Goal: Information Seeking & Learning: Learn about a topic

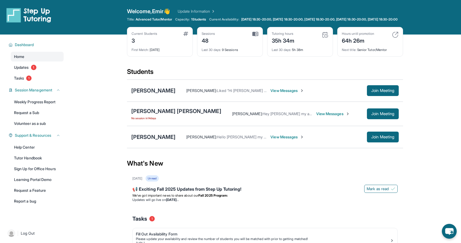
click at [100, 121] on main "Current Students 3 First Match : [DATE] Sessions 48 Last 30 days : 9 Sessions T…" at bounding box center [265, 158] width 392 height 248
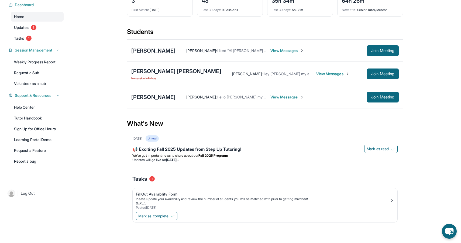
scroll to position [44, 0]
click at [150, 98] on div "[PERSON_NAME]" at bounding box center [153, 97] width 44 height 8
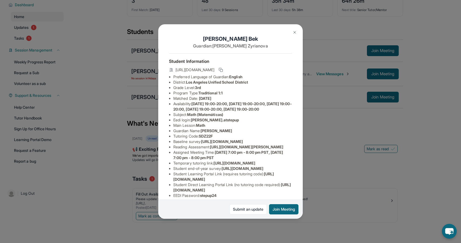
click at [193, 102] on li "Availability: [DATE] 19:00-20:00, [DATE] 19:00-20:00, [DATE] 19:00-20:00, [DATE…" at bounding box center [232, 106] width 119 height 11
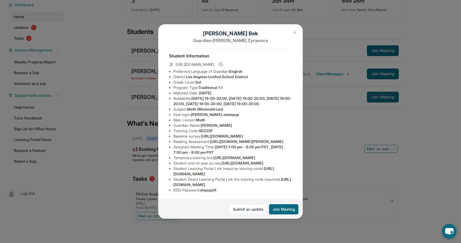
scroll to position [22, 0]
drag, startPoint x: 190, startPoint y: 60, endPoint x: 193, endPoint y: 60, distance: 3.0
click at [190, 74] on span "Los Angeles Unified School District" at bounding box center [217, 76] width 62 height 5
drag, startPoint x: 178, startPoint y: 84, endPoint x: 231, endPoint y: 82, distance: 52.8
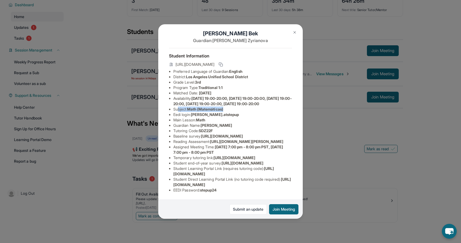
click at [231, 106] on li "Subject : Math (Matemáticas)" at bounding box center [232, 108] width 119 height 5
click at [231, 117] on li "Main Lesson : Math" at bounding box center [232, 119] width 119 height 5
drag, startPoint x: 188, startPoint y: 59, endPoint x: 224, endPoint y: 51, distance: 37.2
click at [224, 69] on ul "Preferred Language of Guardian: English District: [GEOGRAPHIC_DATA] Unified Sch…" at bounding box center [230, 131] width 123 height 124
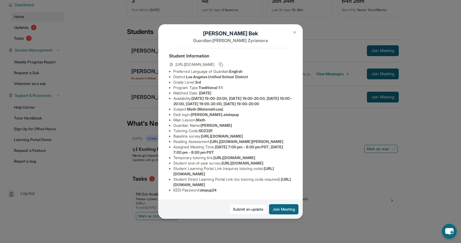
click at [225, 123] on span "[PERSON_NAME]" at bounding box center [216, 125] width 32 height 5
click at [27, 41] on div "[PERSON_NAME] Guardian: [PERSON_NAME] Student Information [URL][DOMAIN_NAME] Pr…" at bounding box center [230, 121] width 461 height 243
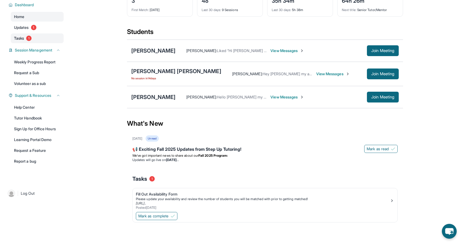
click at [32, 39] on link "Tasks 1" at bounding box center [37, 38] width 53 height 10
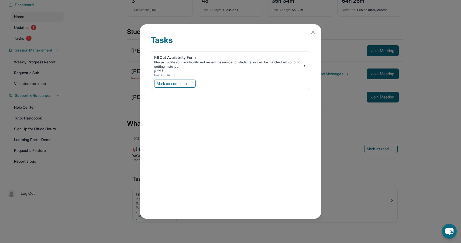
click at [322, 35] on div "Tasks Fill Out Availability Form Please update your availability and review the…" at bounding box center [230, 121] width 461 height 243
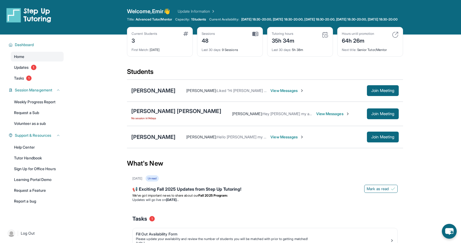
scroll to position [0, 0]
click at [200, 20] on span "1 Students" at bounding box center [198, 19] width 15 height 4
click at [191, 21] on span "1 Students" at bounding box center [198, 19] width 15 height 4
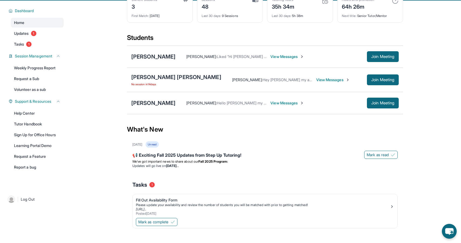
scroll to position [44, 0]
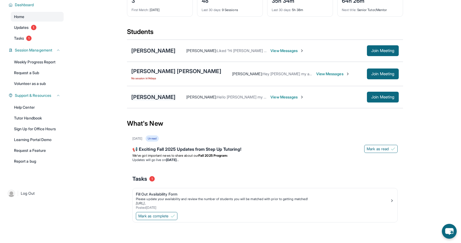
click at [156, 94] on div "[PERSON_NAME]" at bounding box center [153, 97] width 44 height 8
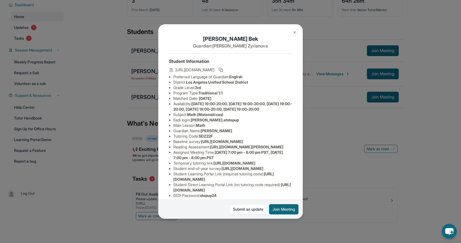
click at [211, 100] on span "[DATE]" at bounding box center [205, 98] width 12 height 5
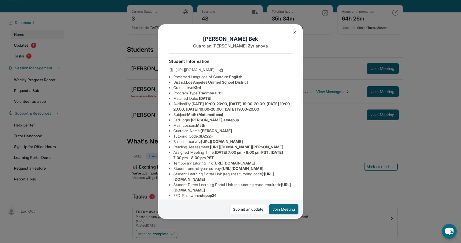
scroll to position [12, 0]
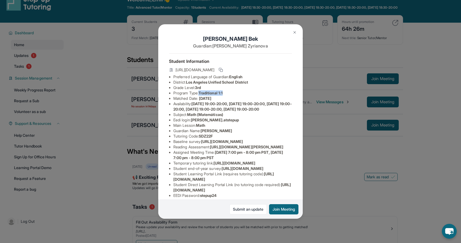
drag, startPoint x: 200, startPoint y: 94, endPoint x: 233, endPoint y: 93, distance: 32.3
click at [233, 93] on li "Program Type: Traditional 1:1" at bounding box center [232, 92] width 119 height 5
click at [293, 34] on img at bounding box center [294, 32] width 4 height 4
